Goal: Information Seeking & Learning: Check status

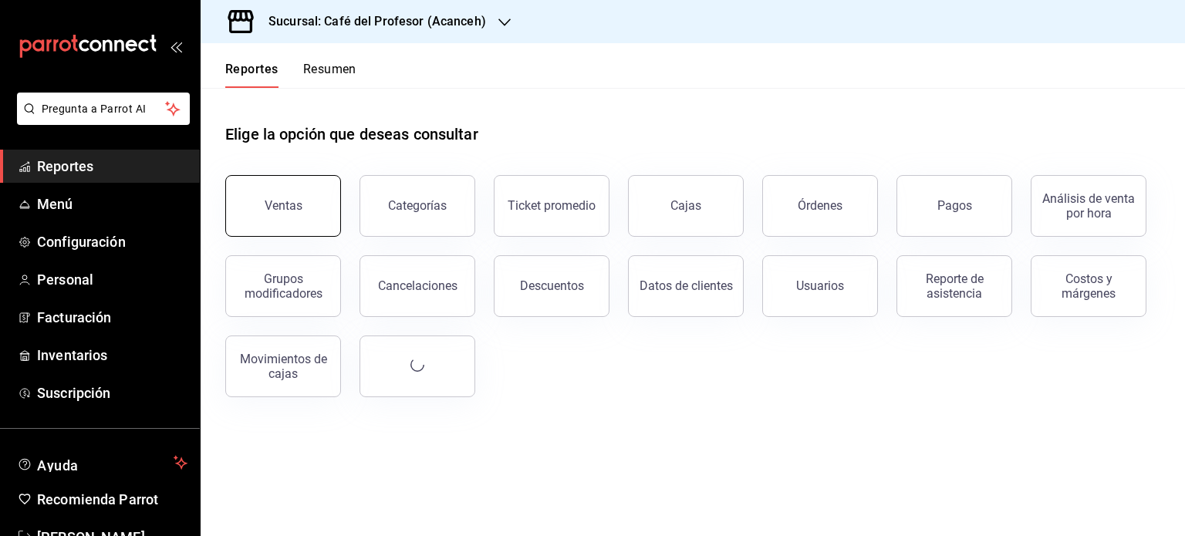
click at [310, 210] on button "Ventas" at bounding box center [283, 206] width 116 height 62
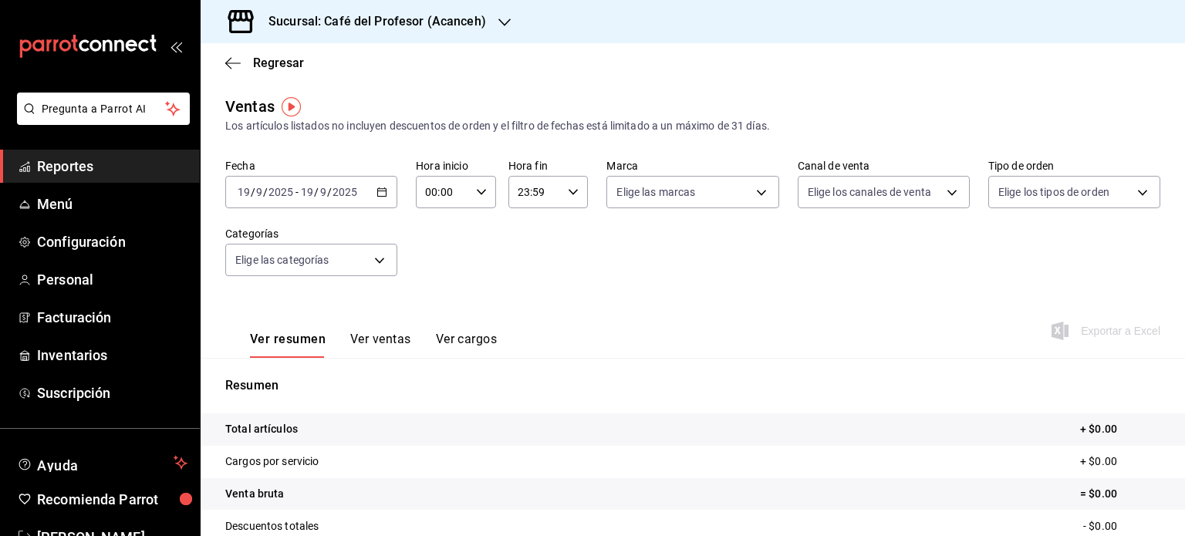
click at [379, 197] on \(Stroke\) "button" at bounding box center [381, 192] width 9 height 8
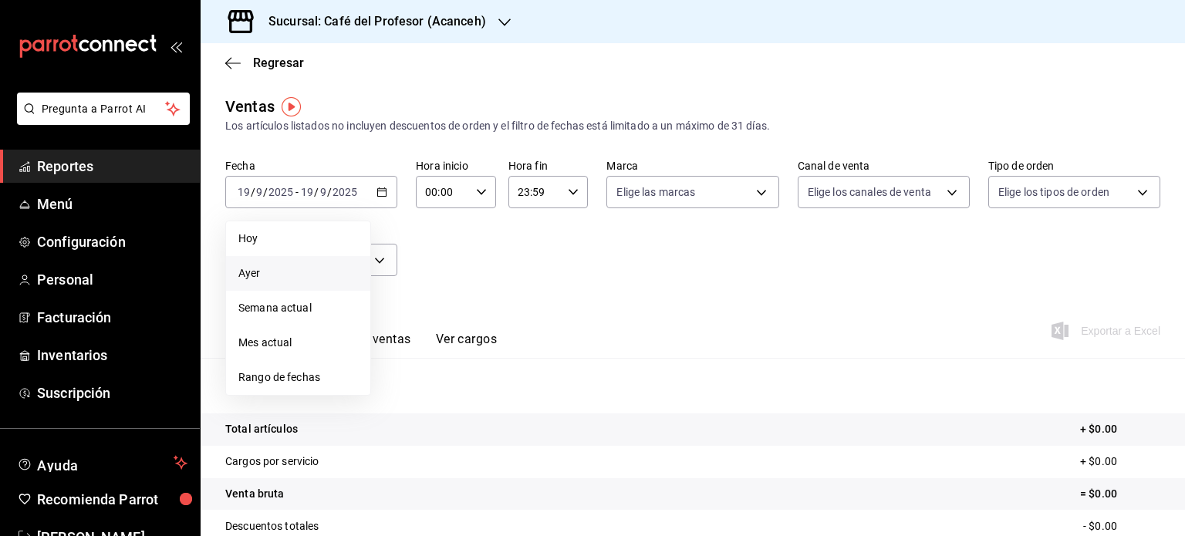
click at [280, 271] on span "Ayer" at bounding box center [298, 273] width 120 height 16
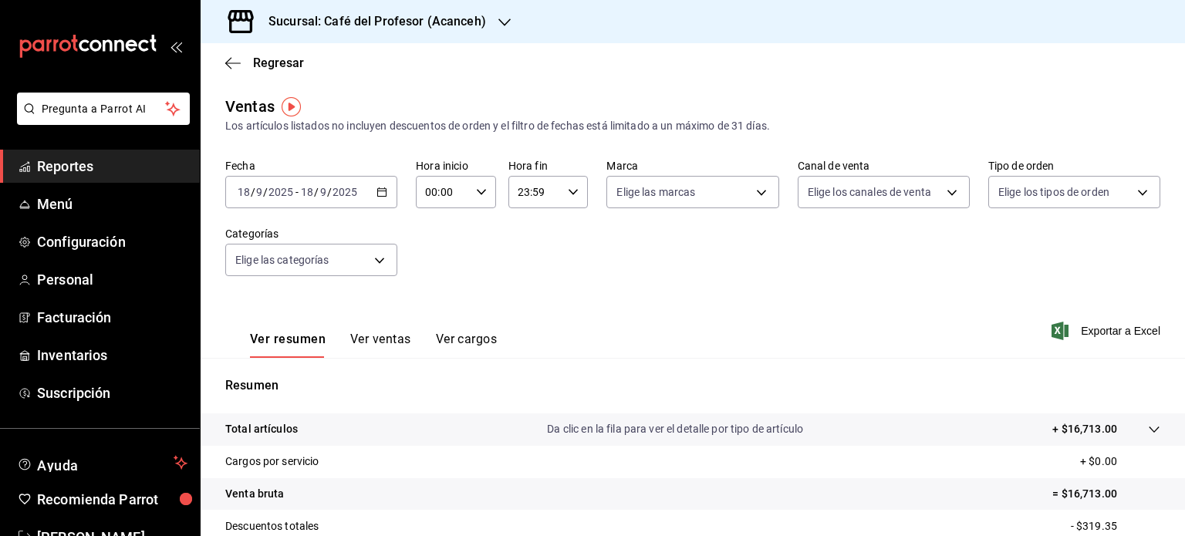
click at [498, 6] on div "Sucursal: Café del Profesor (Acanceh)" at bounding box center [365, 21] width 304 height 43
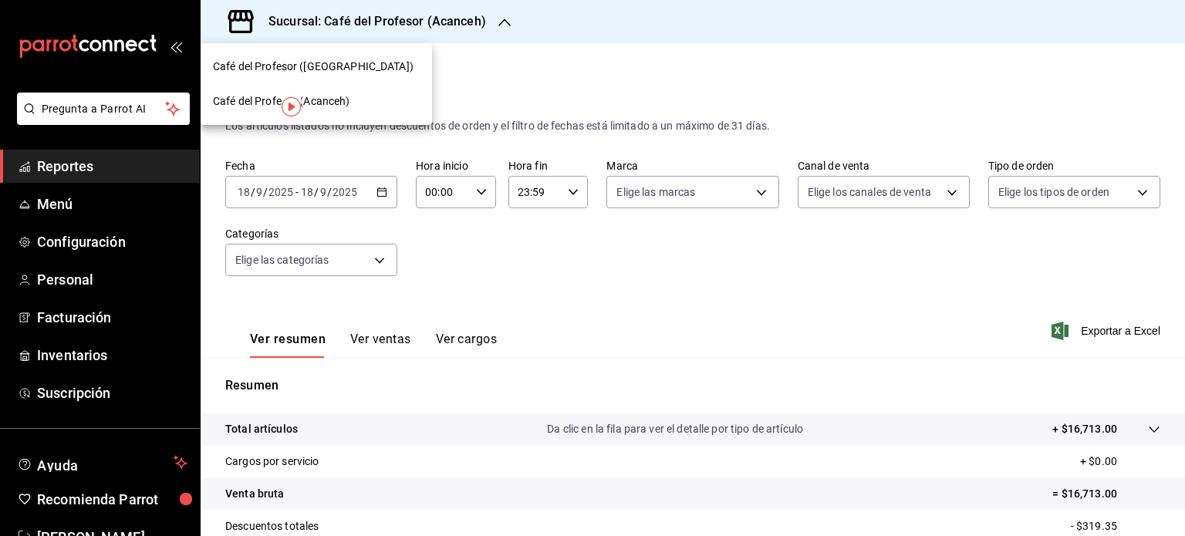
click at [360, 67] on div "Café del Profesor ([GEOGRAPHIC_DATA])" at bounding box center [316, 67] width 207 height 16
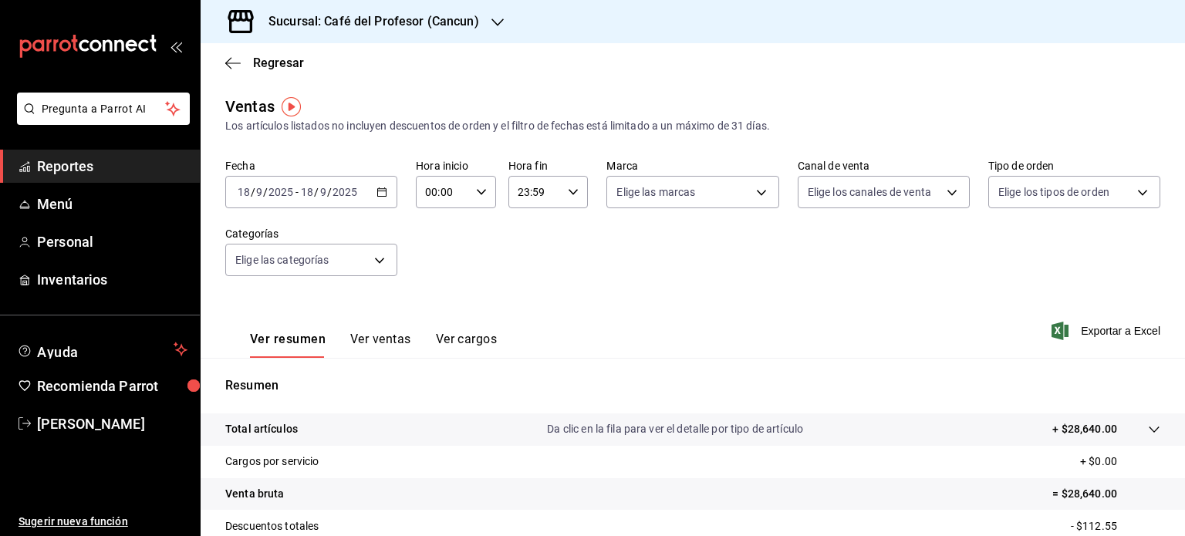
click at [379, 192] on icon "button" at bounding box center [381, 192] width 11 height 11
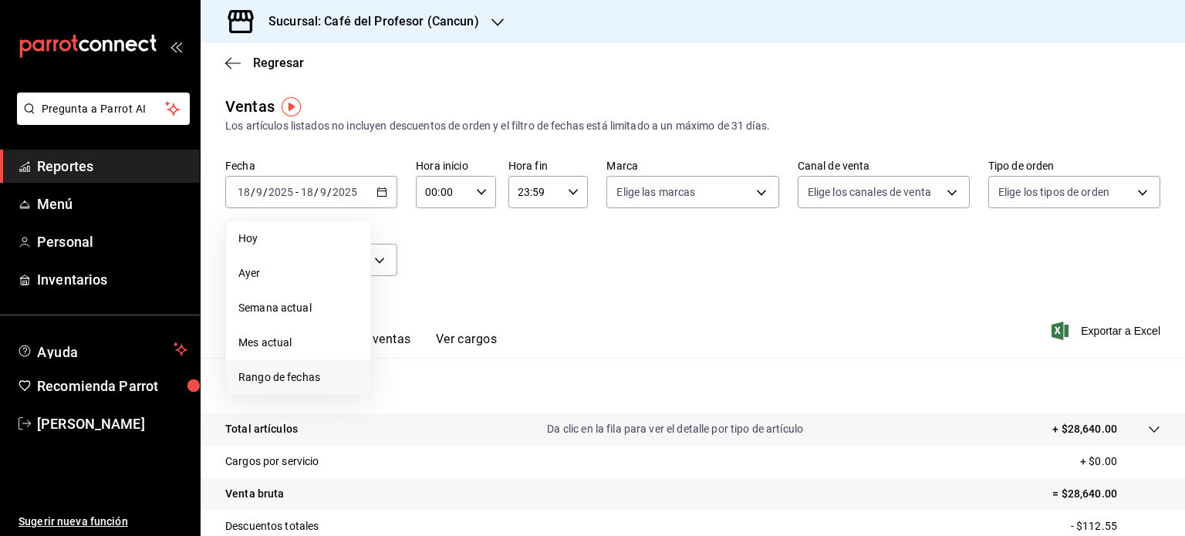
click at [308, 373] on span "Rango de fechas" at bounding box center [298, 377] width 120 height 16
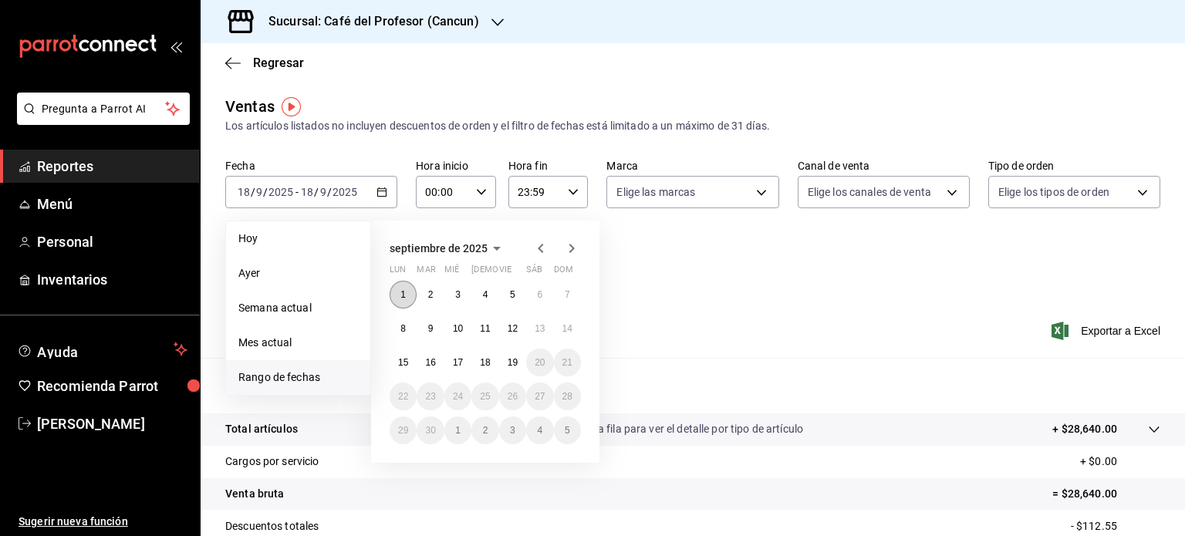
click at [401, 295] on abbr "1" at bounding box center [402, 294] width 5 height 11
click at [487, 366] on abbr "18" at bounding box center [485, 362] width 10 height 11
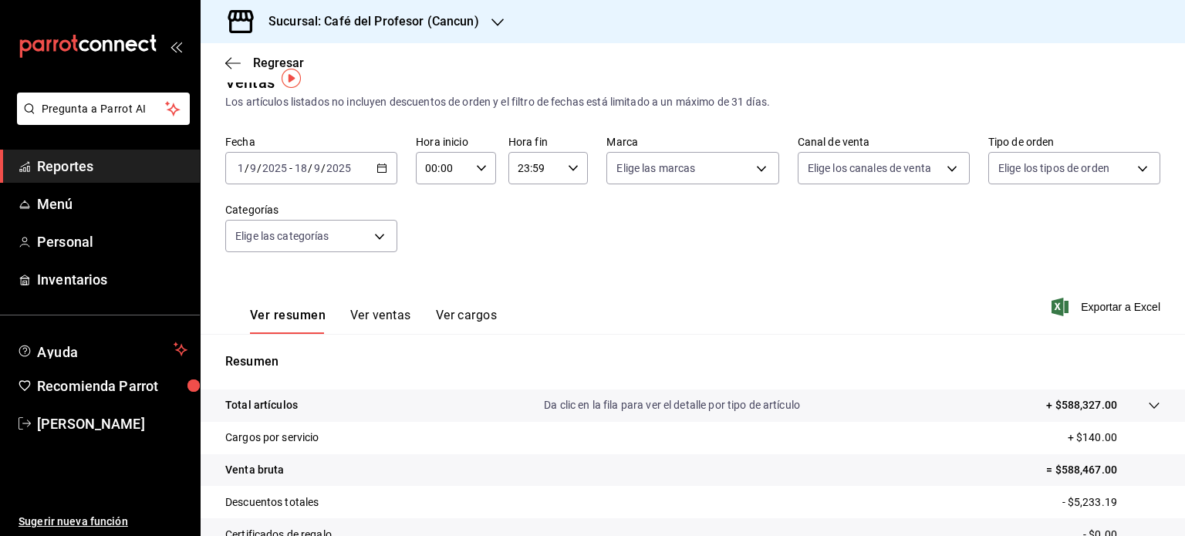
scroll to position [5, 0]
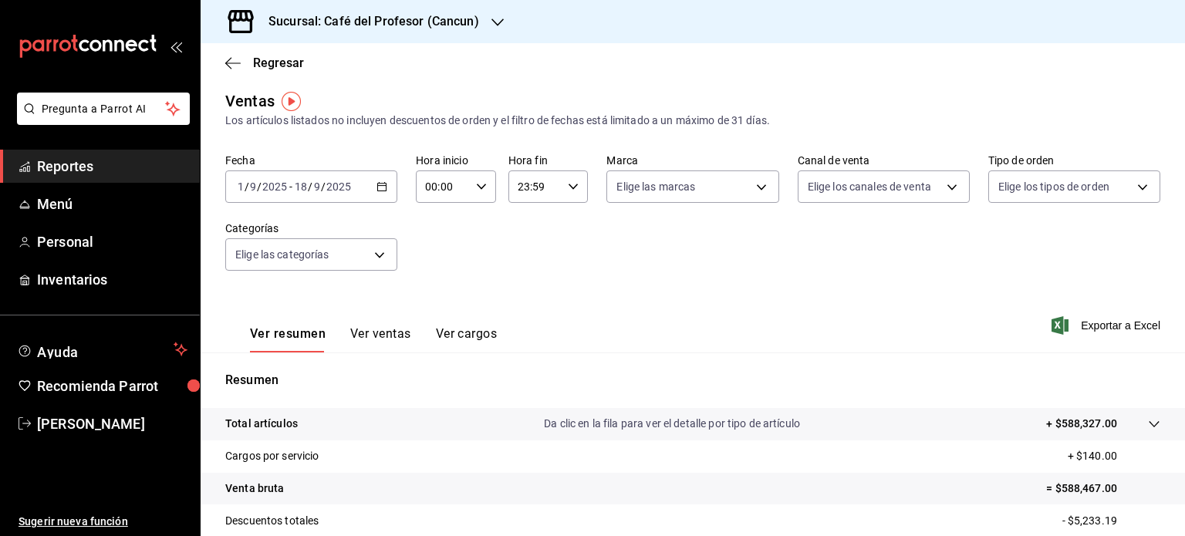
click at [495, 22] on icon "button" at bounding box center [497, 22] width 12 height 12
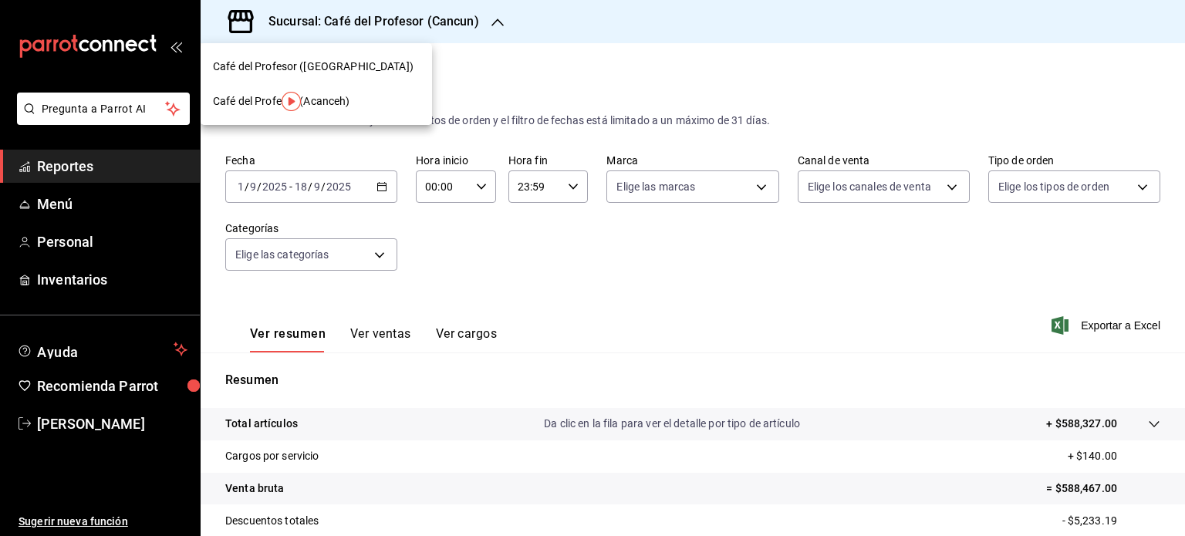
click at [336, 102] on span "Café del Profesor (Acanceh)" at bounding box center [281, 101] width 137 height 16
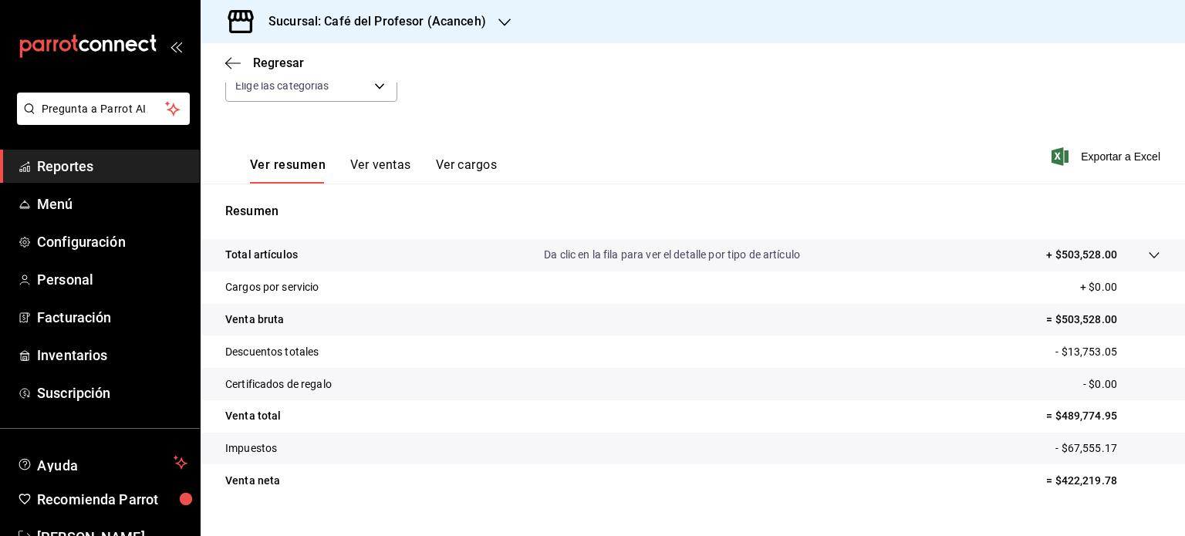
scroll to position [185, 0]
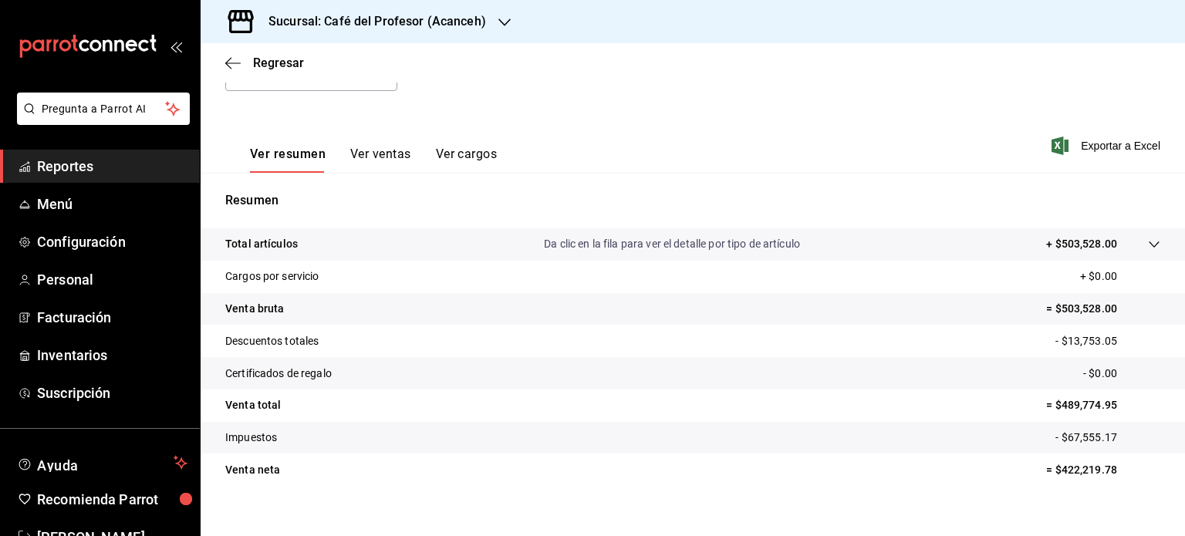
drag, startPoint x: 1182, startPoint y: 496, endPoint x: 1121, endPoint y: 86, distance: 413.9
click at [1121, 86] on div "Fecha [DATE] [DATE] - [DATE] [DATE] Hora inicio 00:00 Hora inicio Hora fin 23:5…" at bounding box center [692, 42] width 935 height 136
click at [506, 30] on div "Sucursal: Café del Profesor (Acanceh)" at bounding box center [365, 21] width 304 height 43
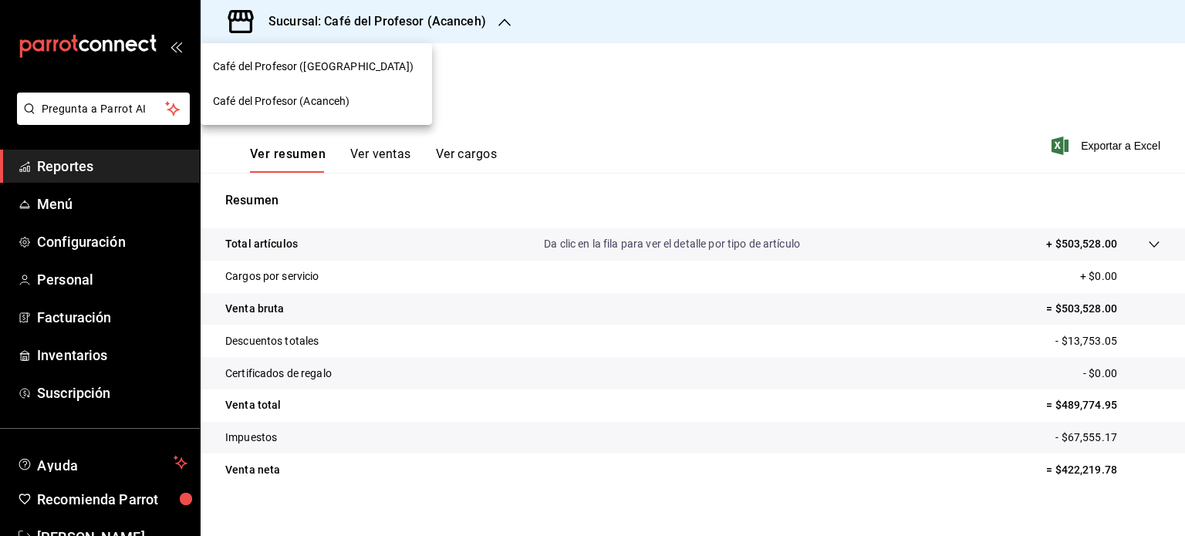
click at [388, 67] on div "Café del Profesor ([GEOGRAPHIC_DATA])" at bounding box center [316, 67] width 207 height 16
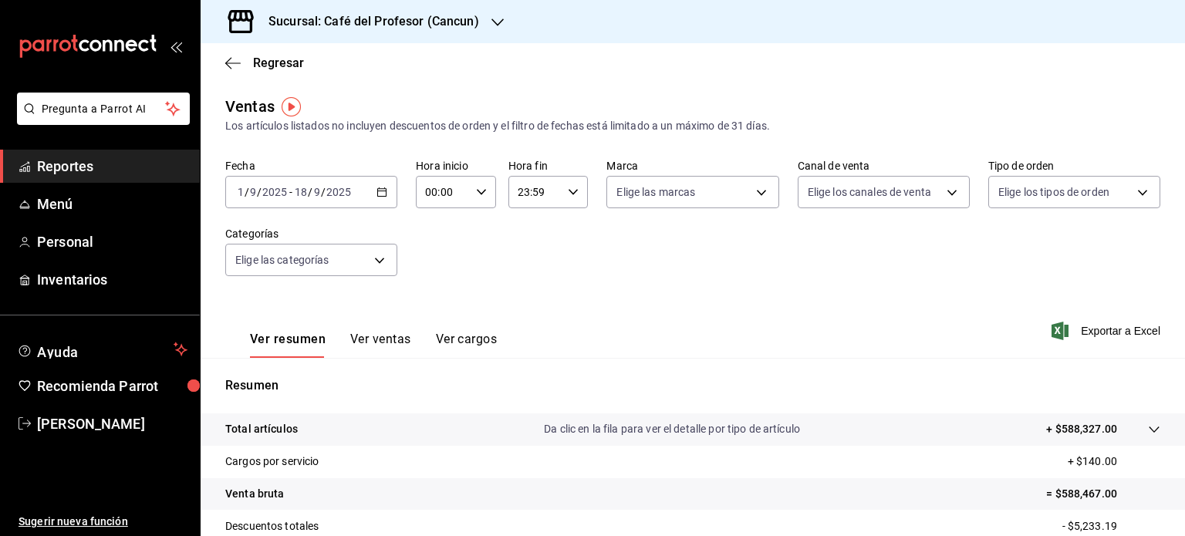
click at [386, 193] on div "[DATE] [DATE] - [DATE] [DATE]" at bounding box center [311, 192] width 172 height 32
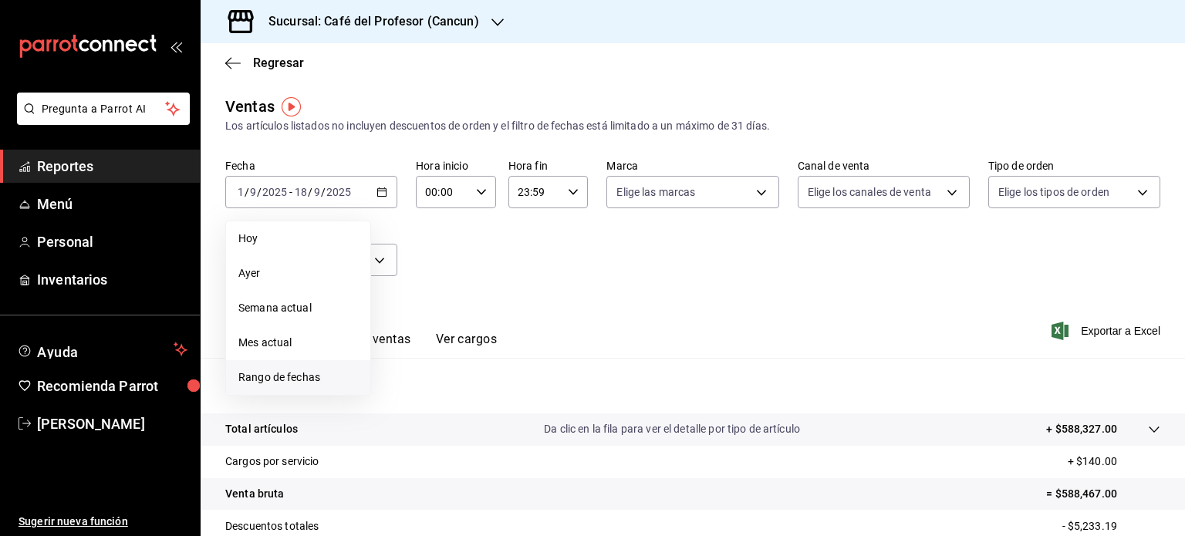
click at [318, 379] on span "Rango de fechas" at bounding box center [298, 377] width 120 height 16
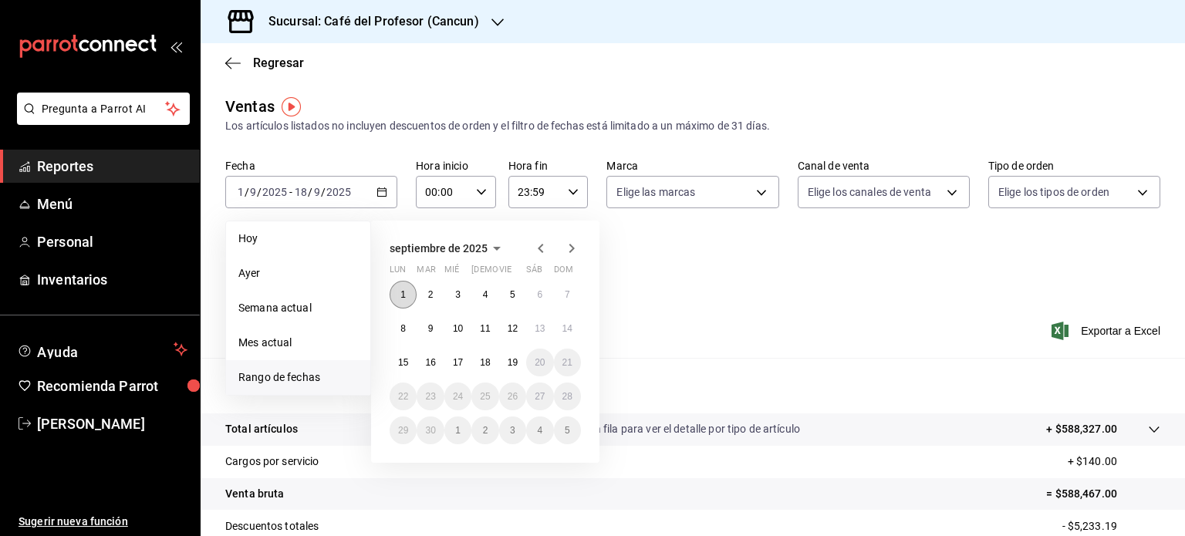
click at [412, 301] on button "1" at bounding box center [402, 295] width 27 height 28
click at [485, 367] on button "18" at bounding box center [484, 363] width 27 height 28
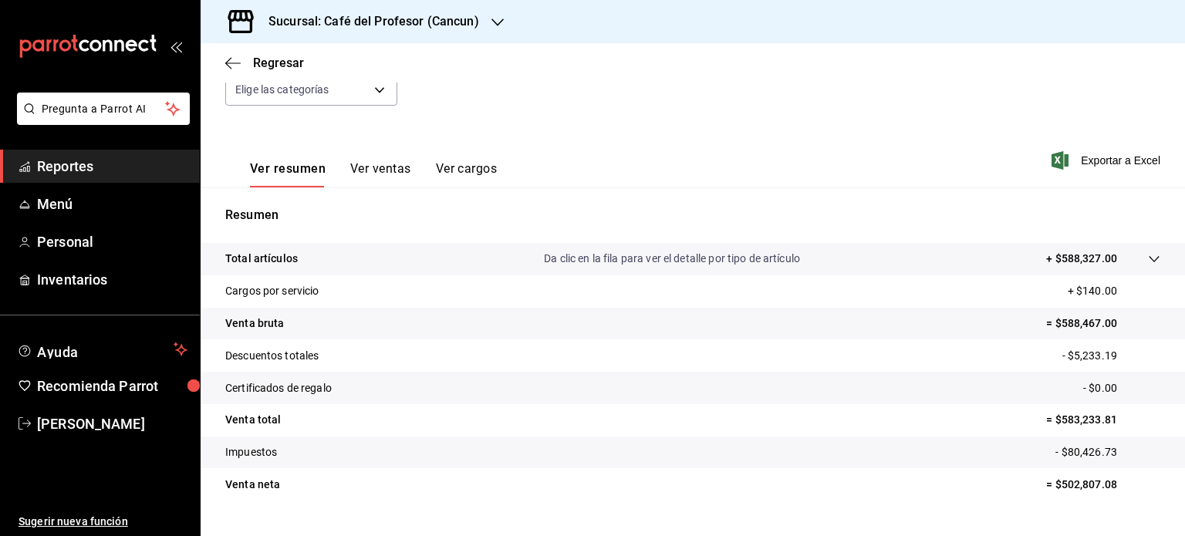
scroll to position [185, 0]
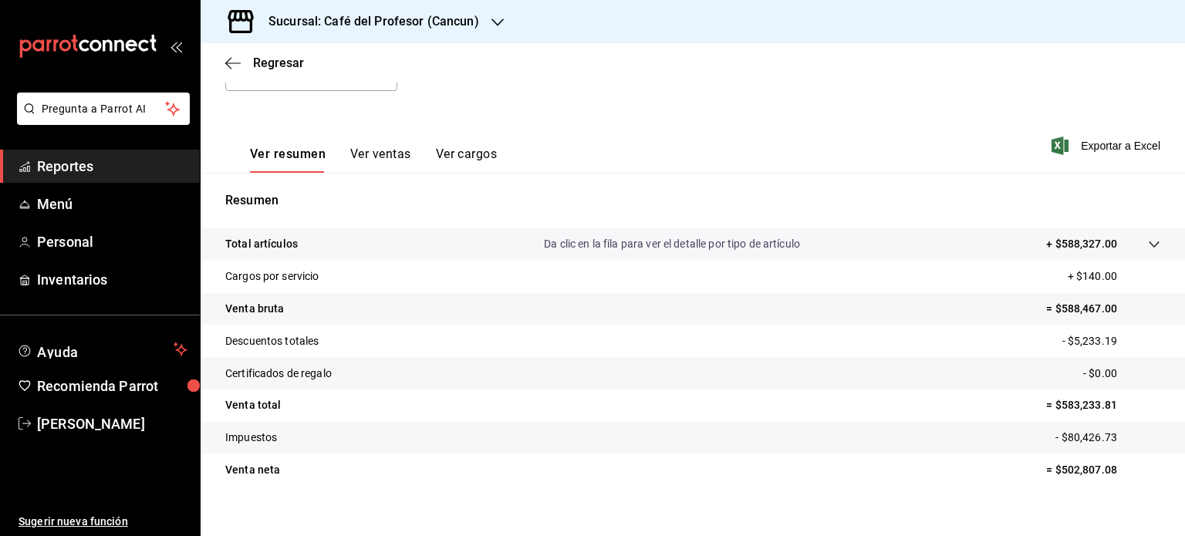
click at [375, 157] on button "Ver ventas" at bounding box center [380, 160] width 61 height 26
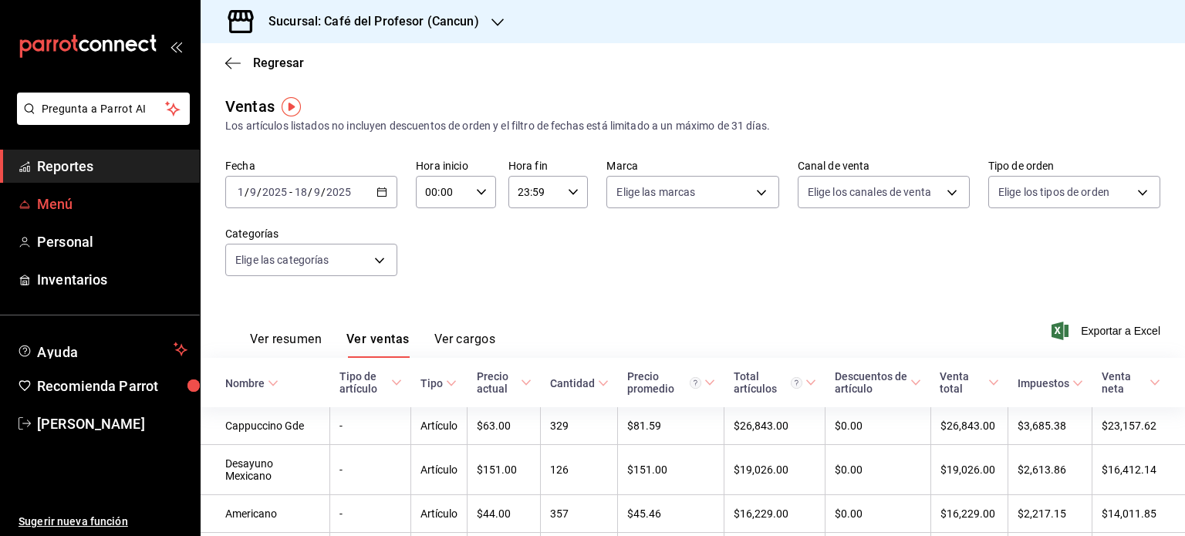
click at [110, 206] on span "Menú" at bounding box center [112, 204] width 150 height 21
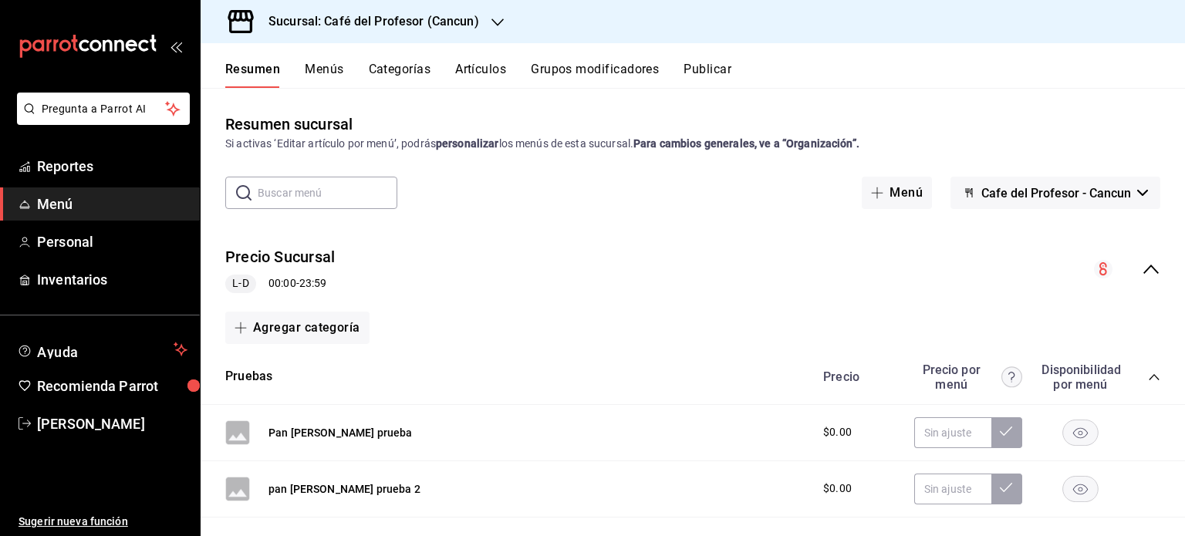
click at [333, 72] on button "Menús" at bounding box center [324, 75] width 39 height 26
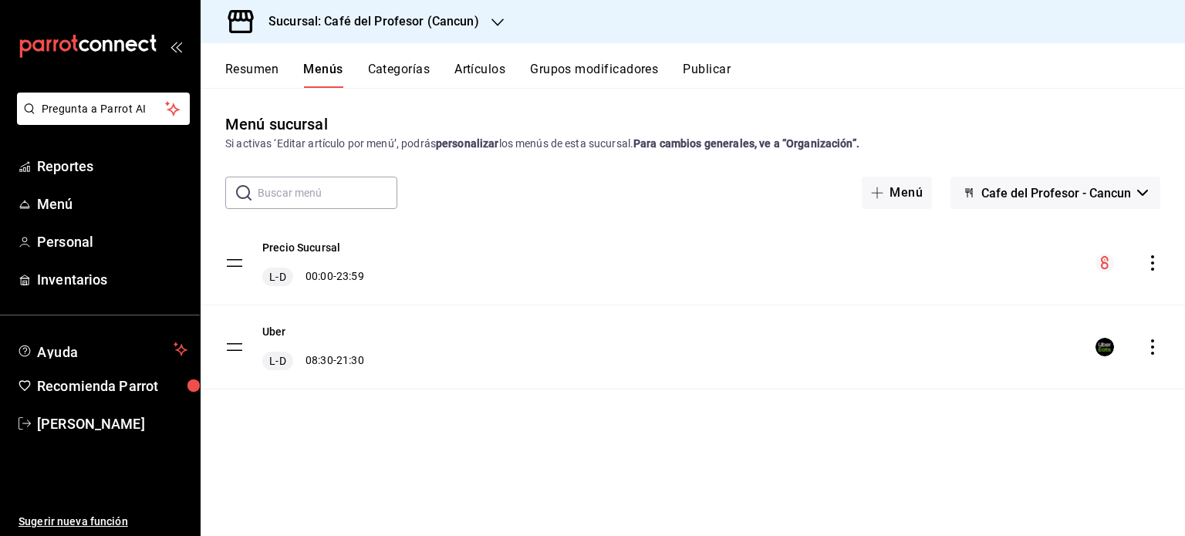
click at [1148, 348] on icon "actions" at bounding box center [1152, 346] width 15 height 15
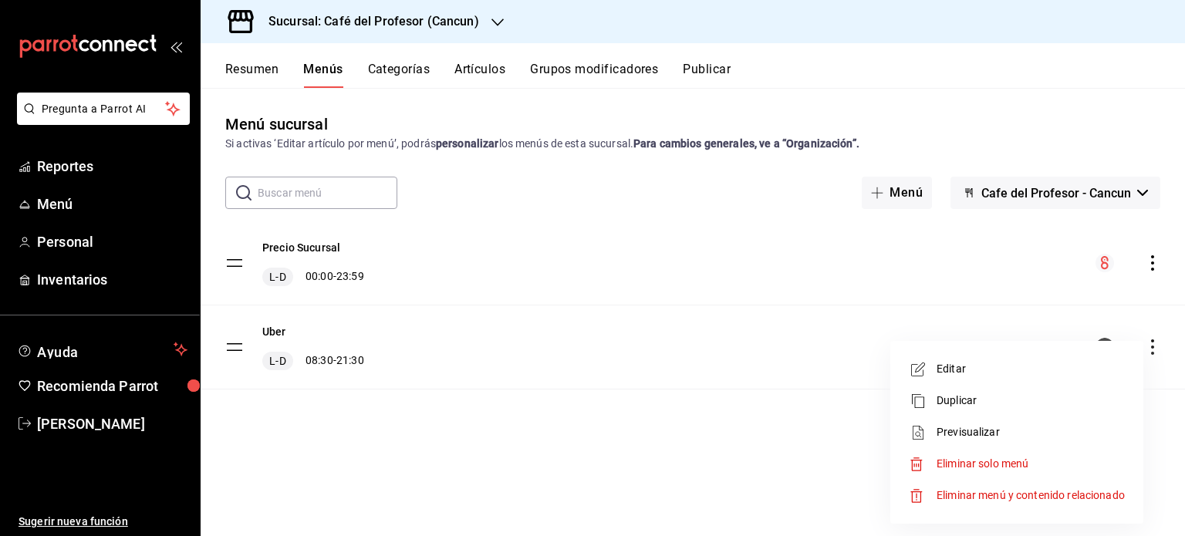
click at [969, 280] on div at bounding box center [592, 268] width 1185 height 536
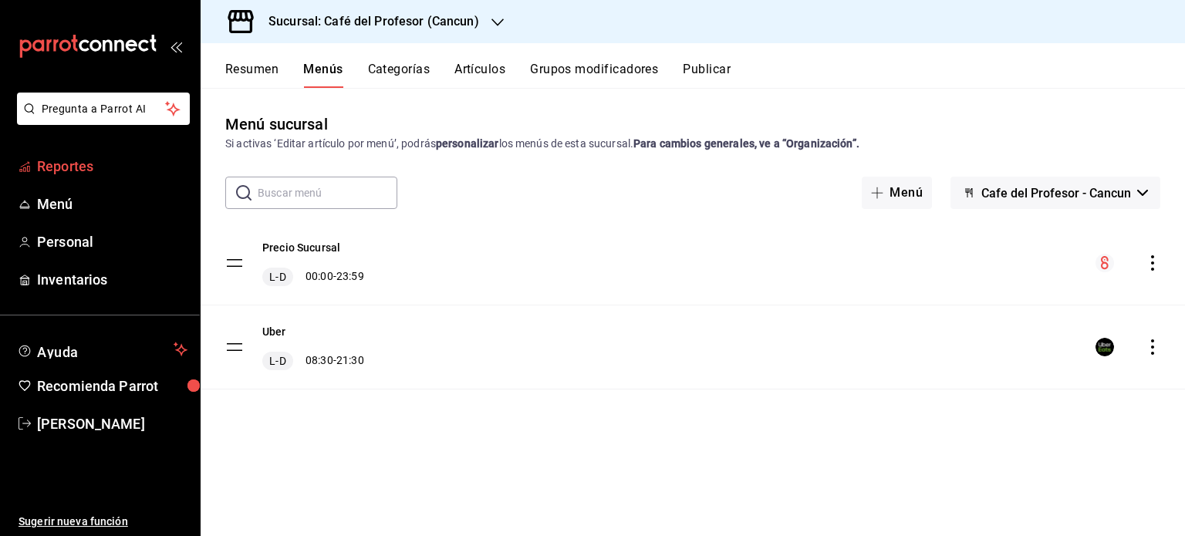
click at [70, 178] on link "Reportes" at bounding box center [100, 166] width 200 height 33
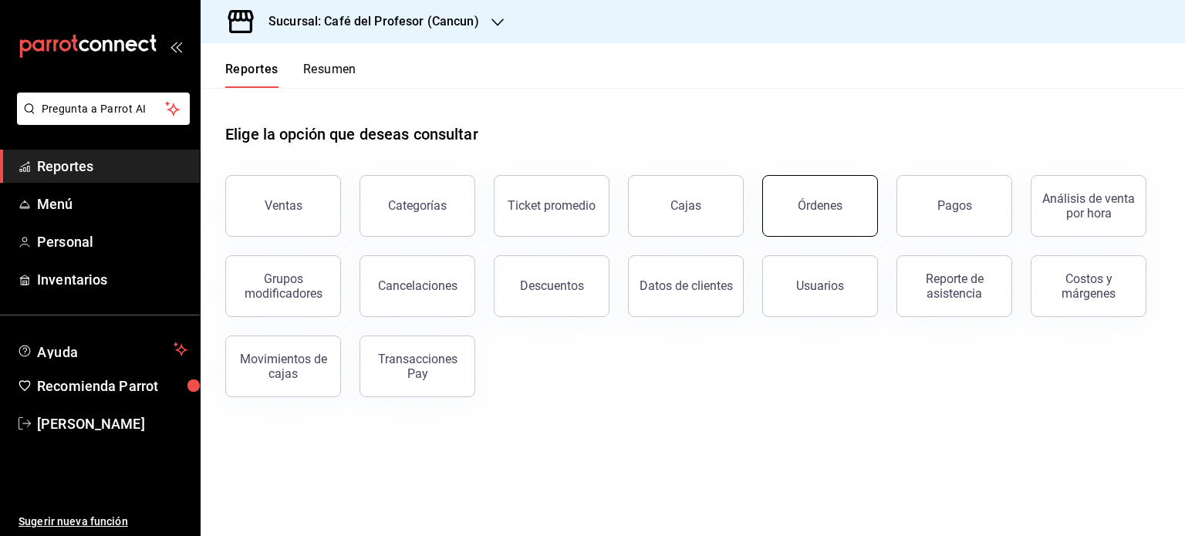
click at [851, 215] on button "Órdenes" at bounding box center [820, 206] width 116 height 62
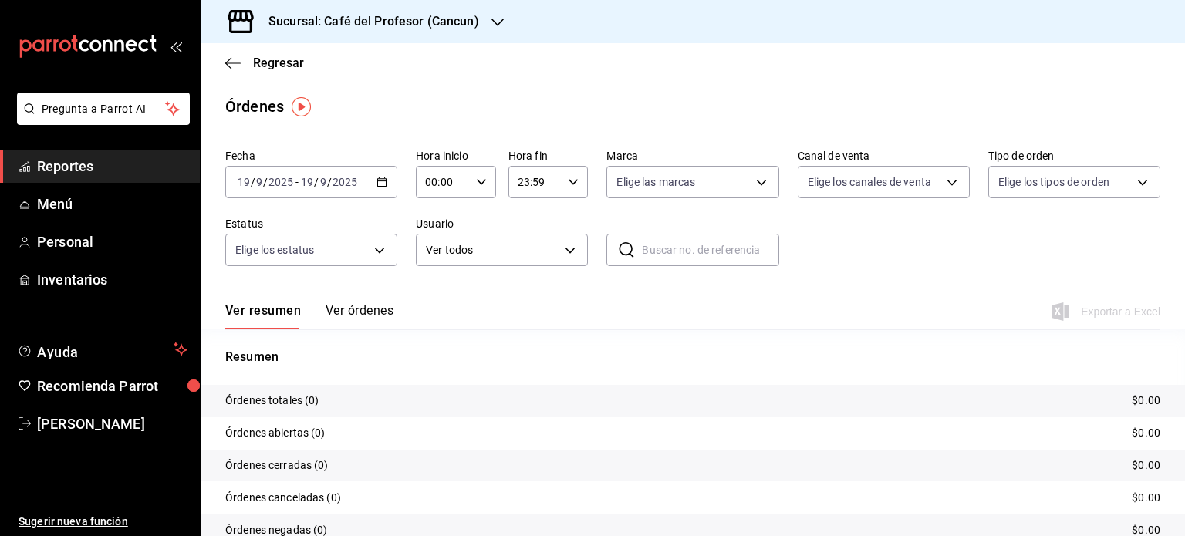
click at [386, 192] on div "[DATE] [DATE] - [DATE] [DATE]" at bounding box center [311, 182] width 172 height 32
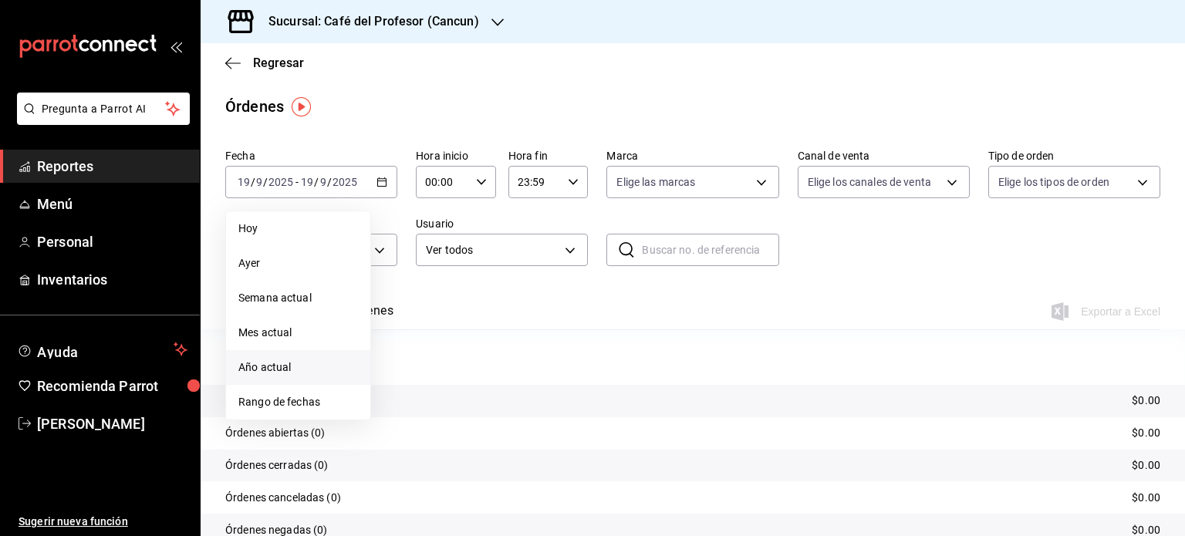
click at [324, 366] on span "Año actual" at bounding box center [298, 367] width 120 height 16
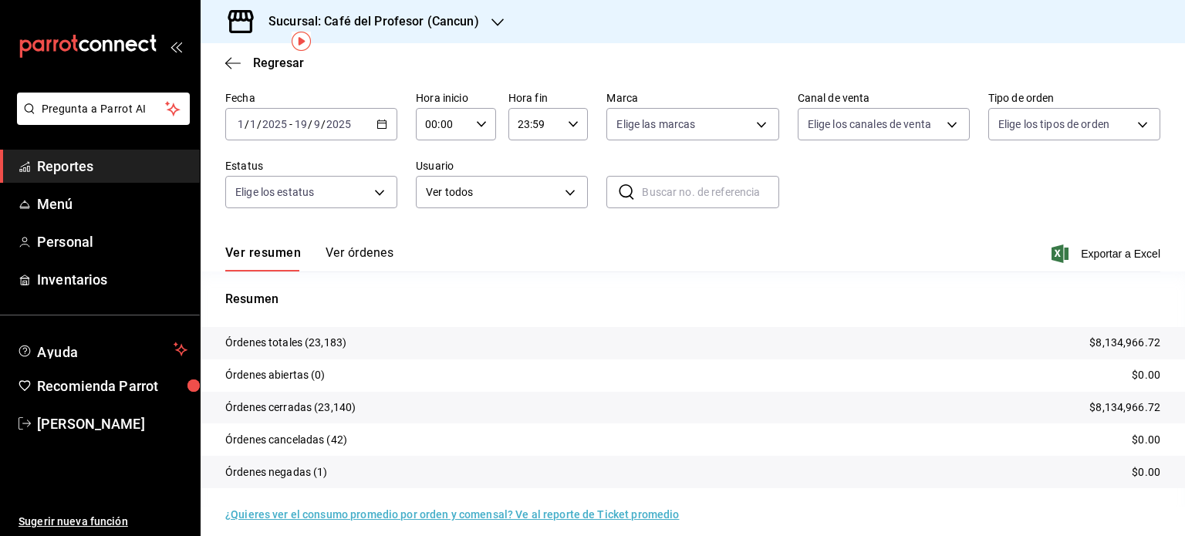
scroll to position [69, 0]
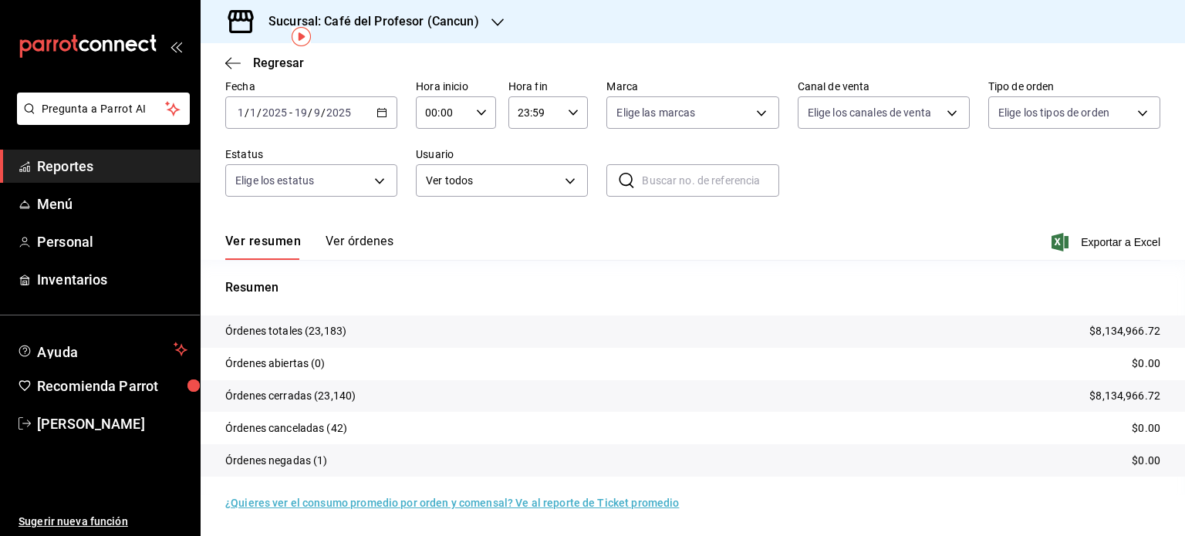
click at [366, 234] on button "Ver órdenes" at bounding box center [359, 247] width 68 height 26
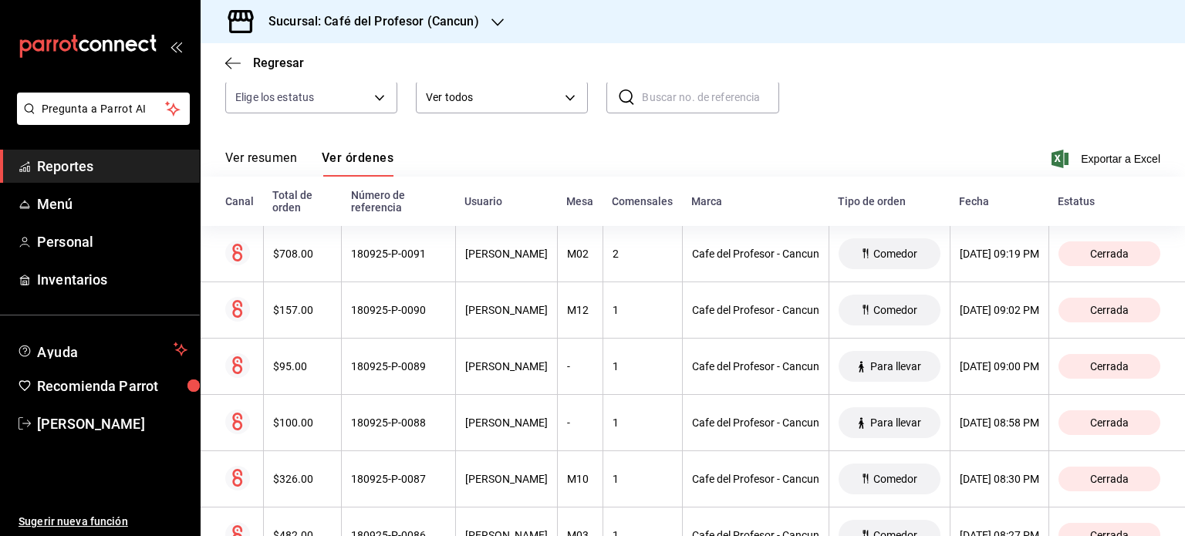
scroll to position [154, 0]
click at [85, 166] on span "Reportes" at bounding box center [112, 166] width 150 height 21
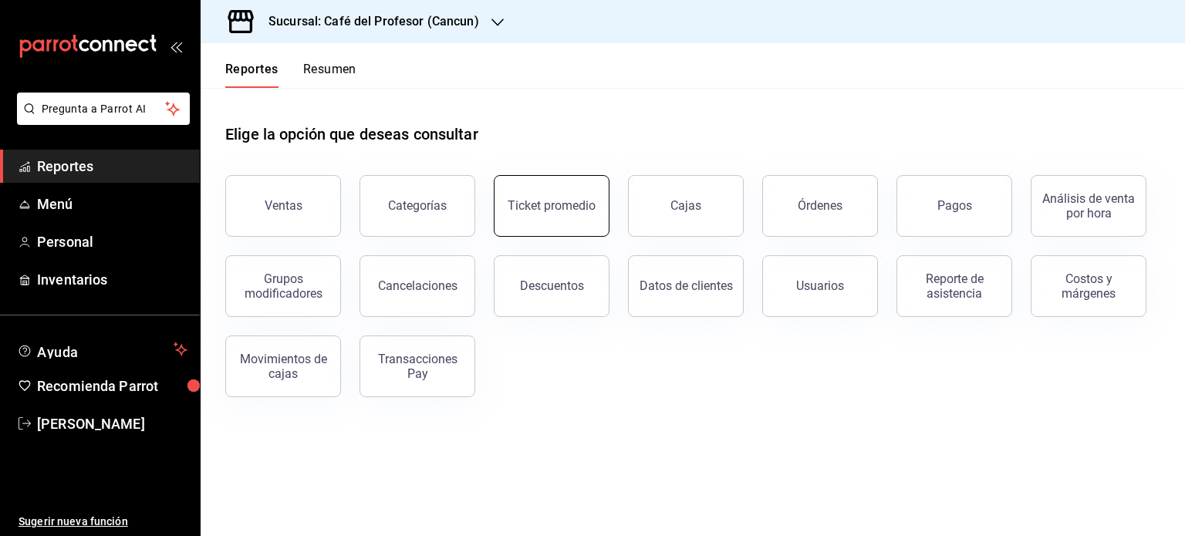
click at [521, 222] on button "Ticket promedio" at bounding box center [552, 206] width 116 height 62
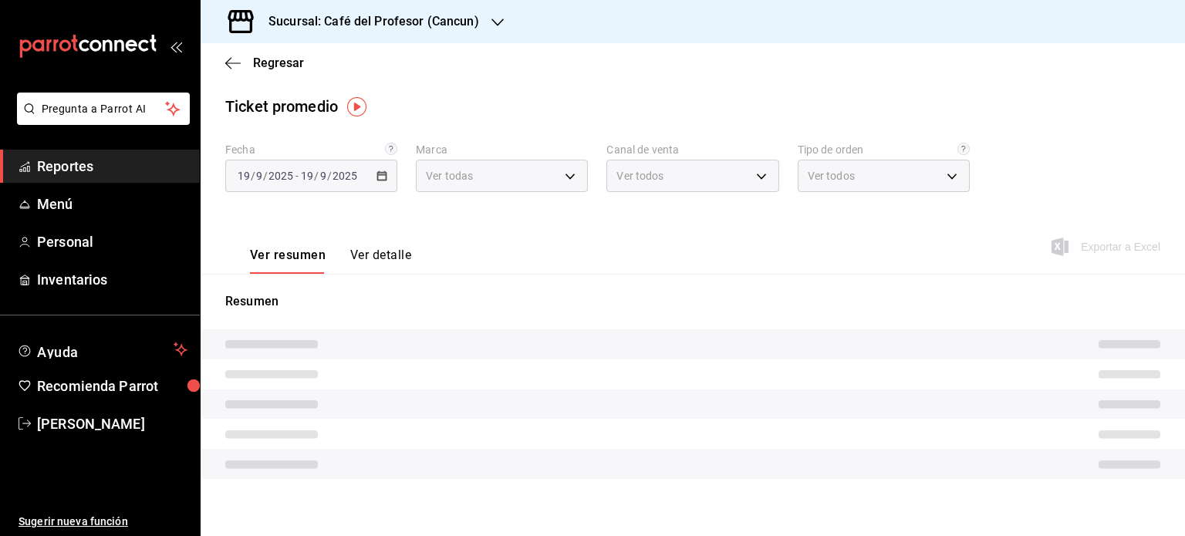
type input "c124c12d-dc0e-4a3d-911f-5b13390841f9"
type input "PARROT,UBER_EATS,RAPPI,DIDI_FOOD,ONLINE"
type input "e63addf7-f6de-41eb-9ab7-971b33c4aeea,82f5e9ba-350f-4f34-814f-532dfac66924,349f8…"
